Goal: Task Accomplishment & Management: Manage account settings

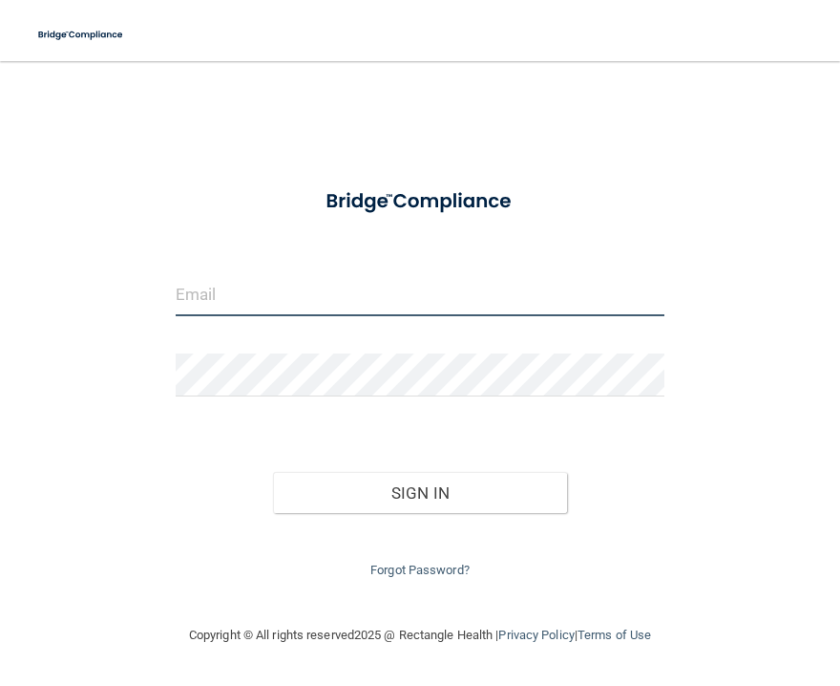
click at [241, 299] on input "email" at bounding box center [420, 294] width 489 height 43
type input "[EMAIL_ADDRESS][DOMAIN_NAME]"
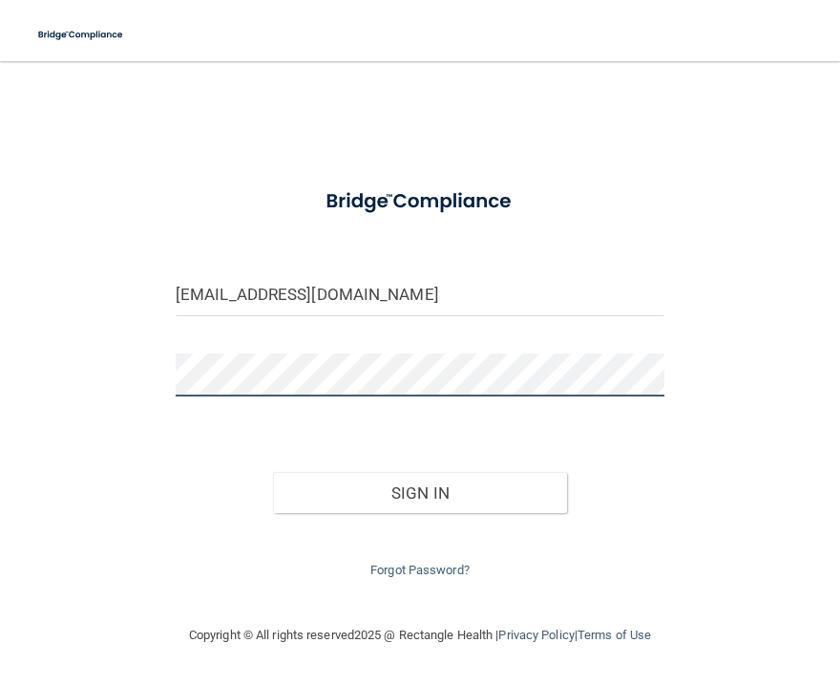
click at [273, 472] on button "Sign In" at bounding box center [419, 493] width 293 height 42
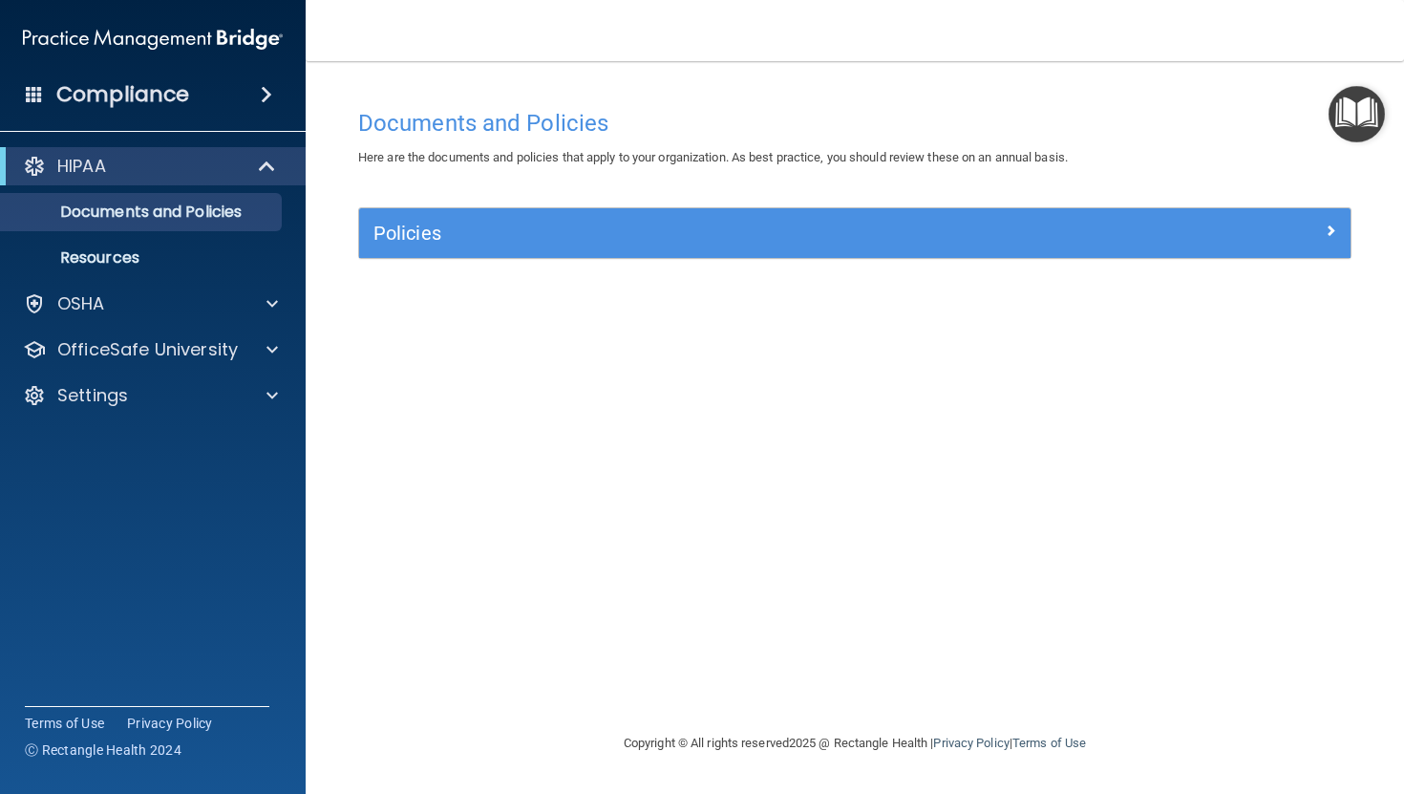
click at [754, 157] on span "Here are the documents and policies that apply to your organization. As best pr…" at bounding box center [713, 157] width 710 height 14
click at [255, 52] on img at bounding box center [153, 39] width 260 height 38
click at [252, 105] on div "Compliance" at bounding box center [153, 95] width 306 height 42
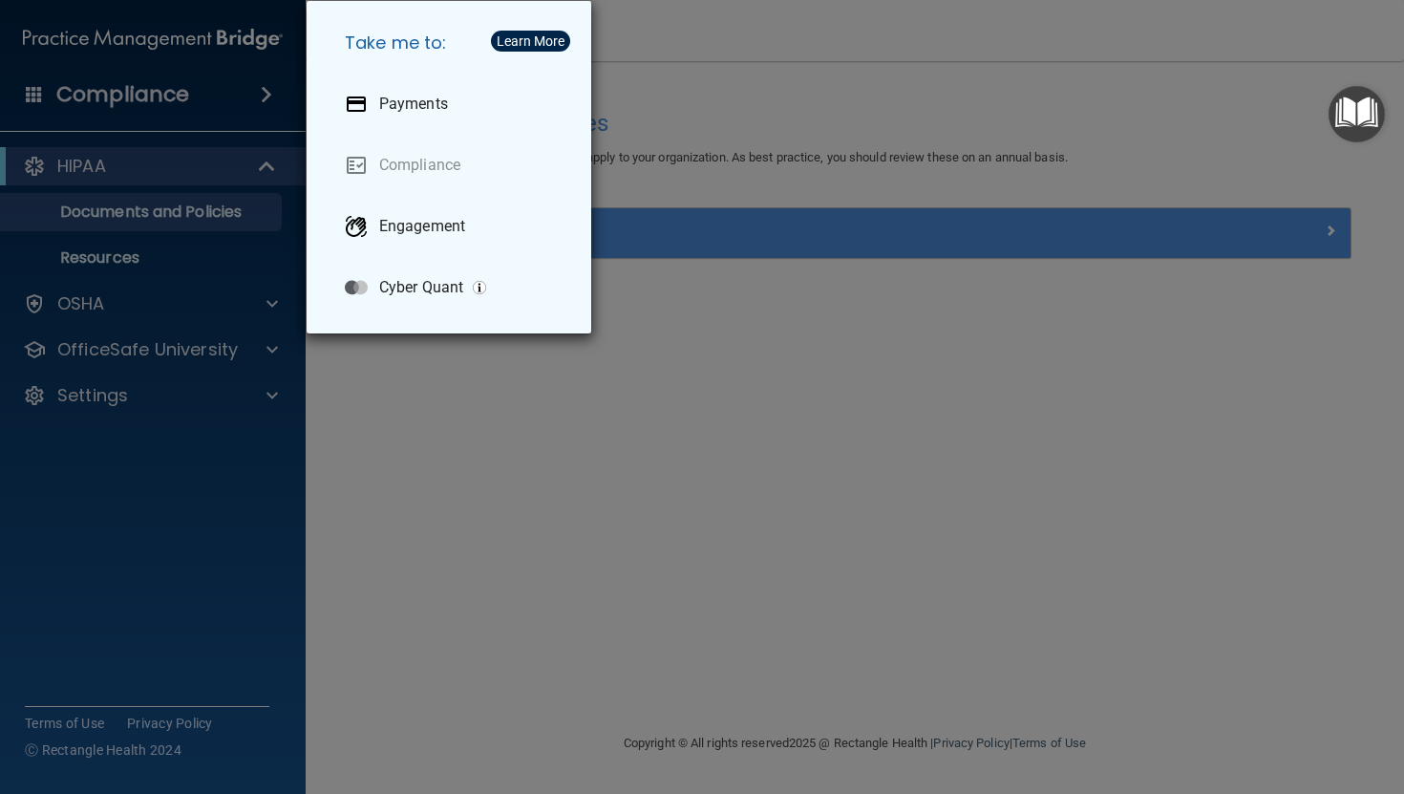
click at [186, 349] on div "Take me to: Payments Compliance Engagement Cyber Quant" at bounding box center [702, 397] width 1404 height 794
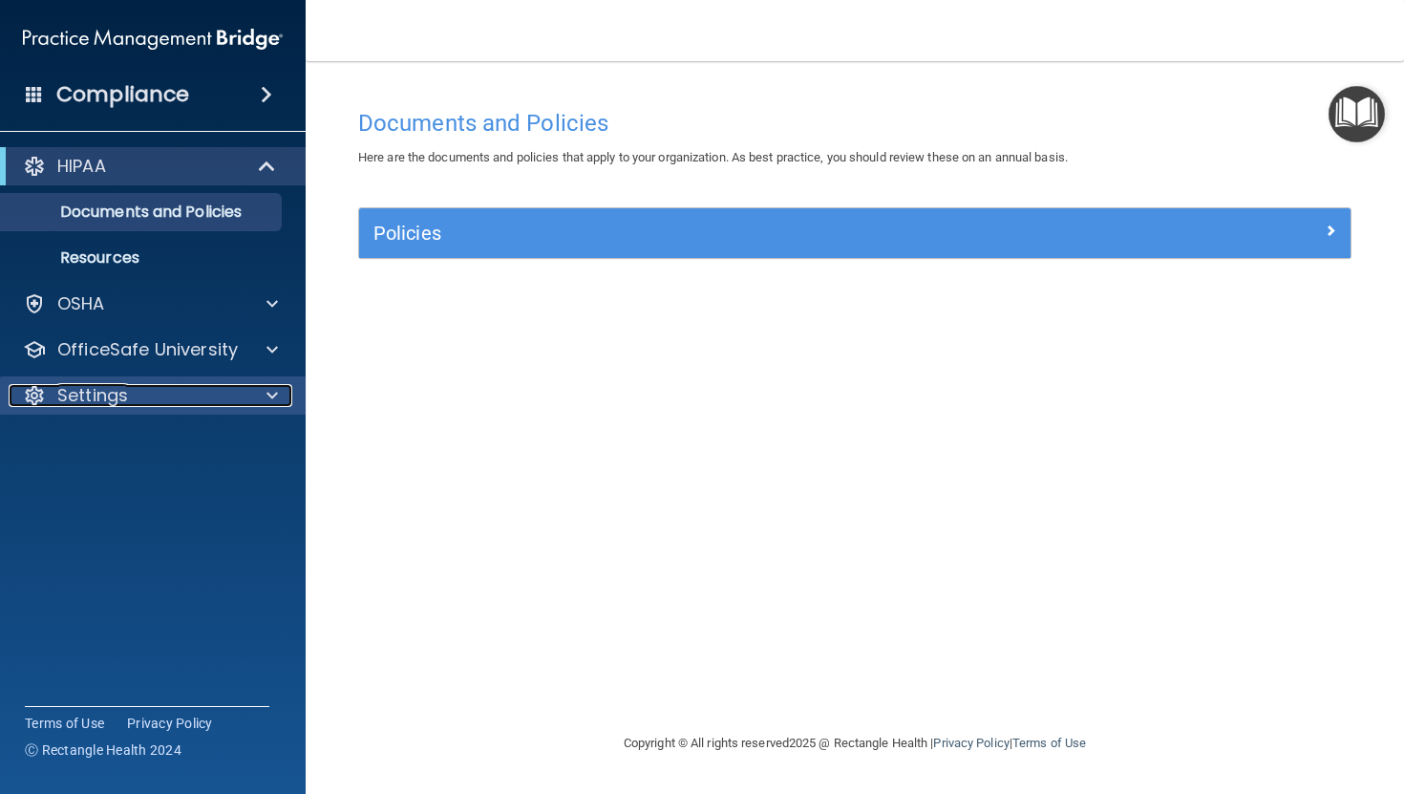
click at [123, 391] on p "Settings" at bounding box center [92, 395] width 71 height 23
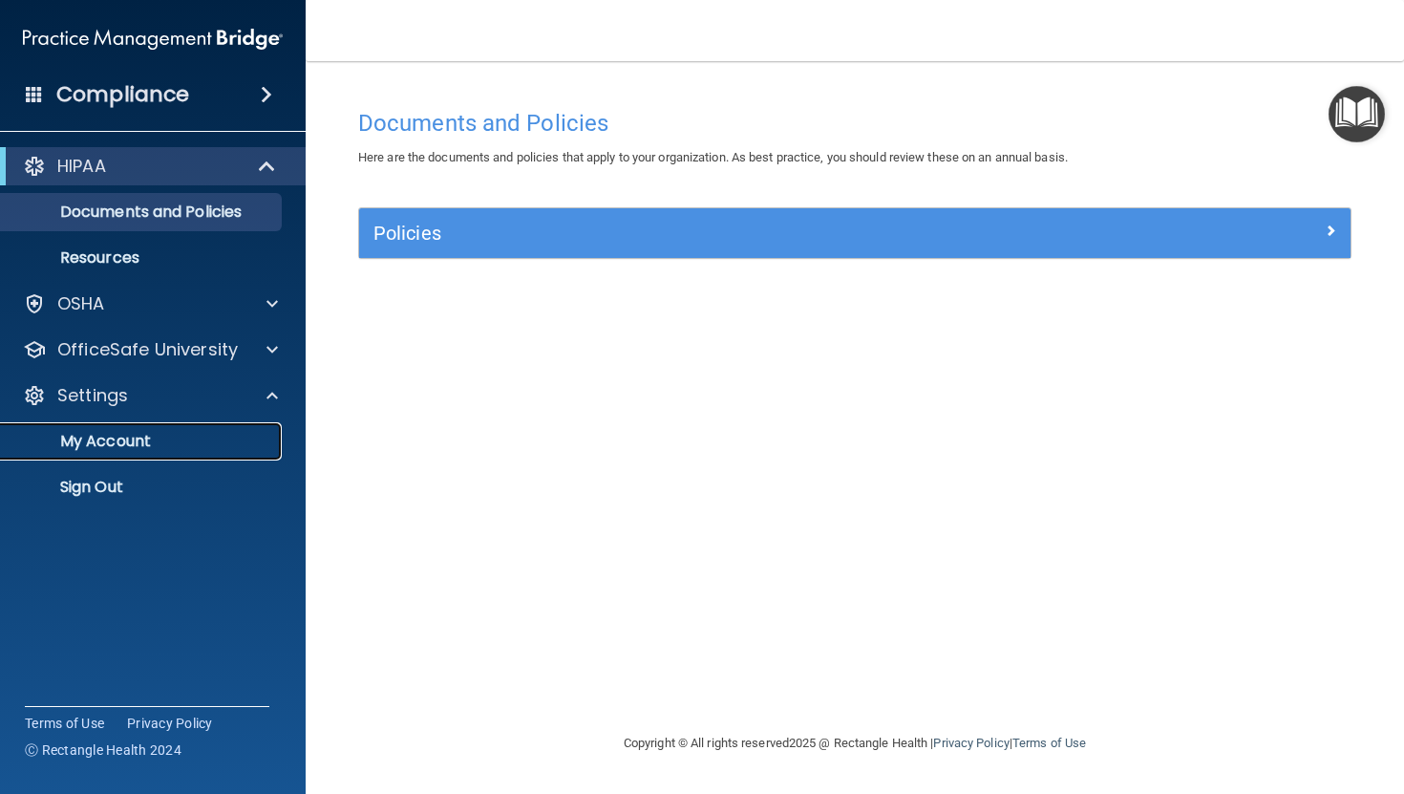
click at [124, 441] on p "My Account" at bounding box center [142, 441] width 261 height 19
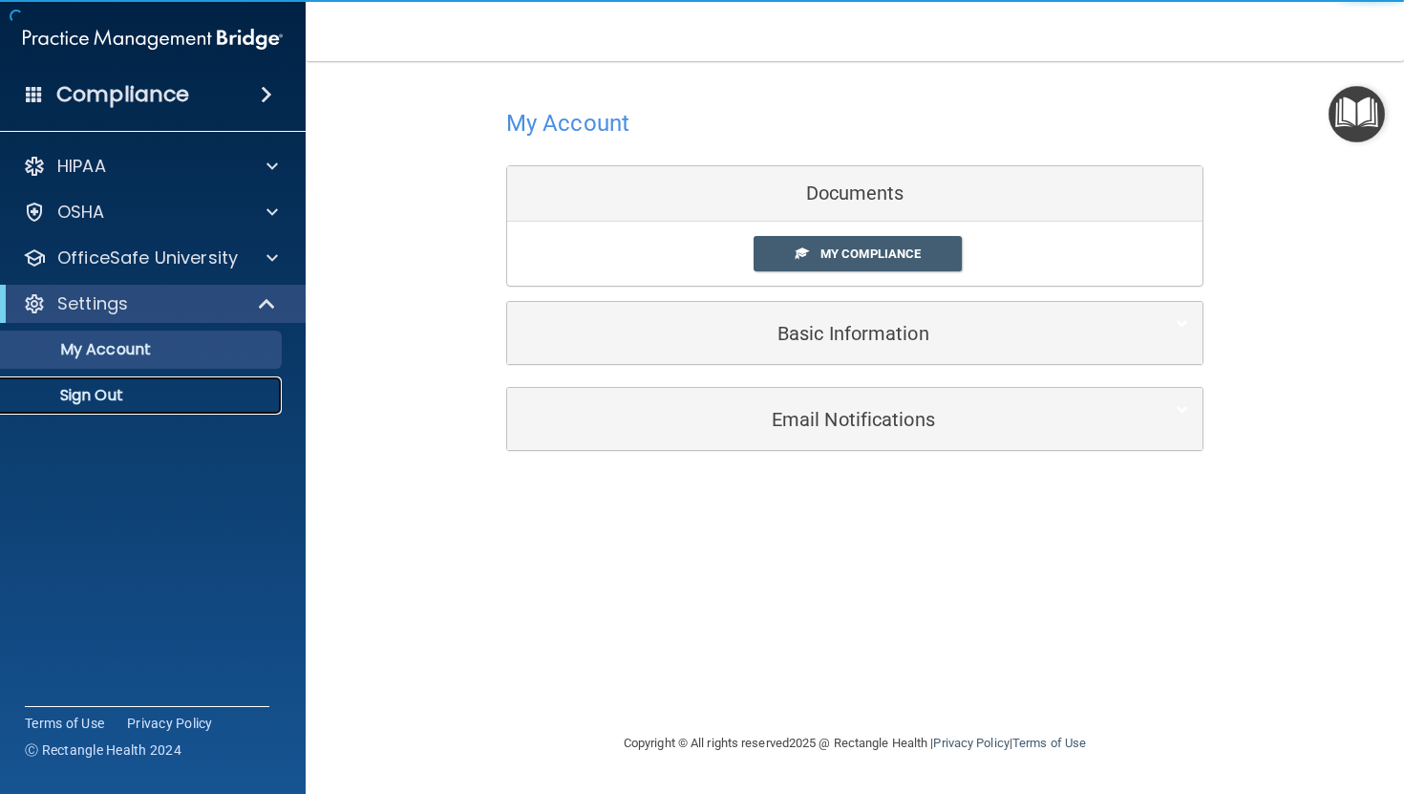
click at [109, 398] on p "Sign Out" at bounding box center [142, 395] width 261 height 19
